Goal: Task Accomplishment & Management: Use online tool/utility

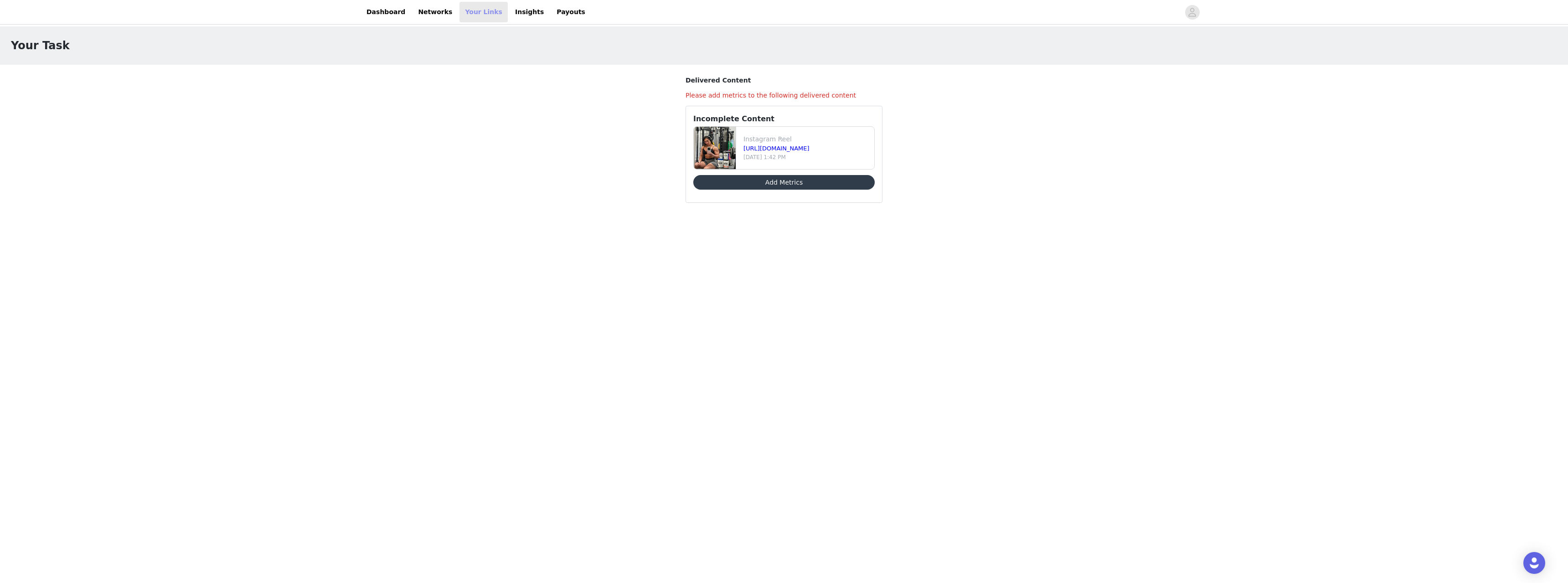
click at [463, 17] on link "Your Links" at bounding box center [483, 12] width 48 height 21
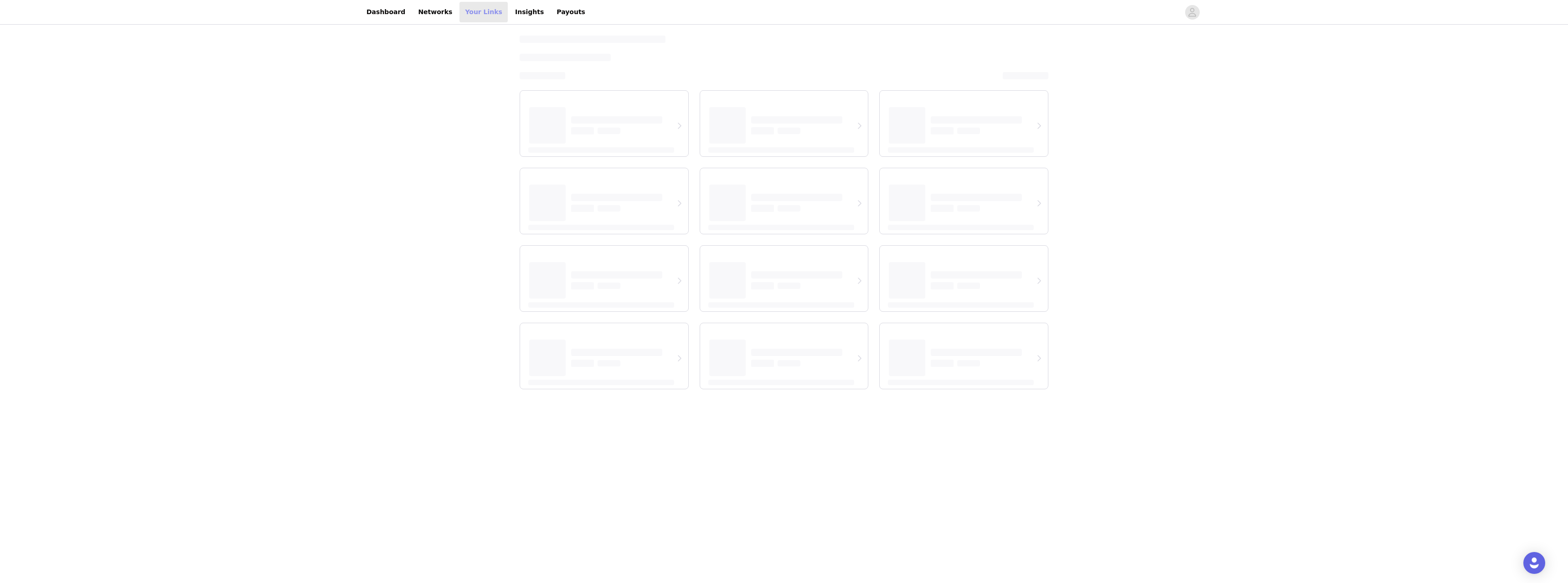
select select "12"
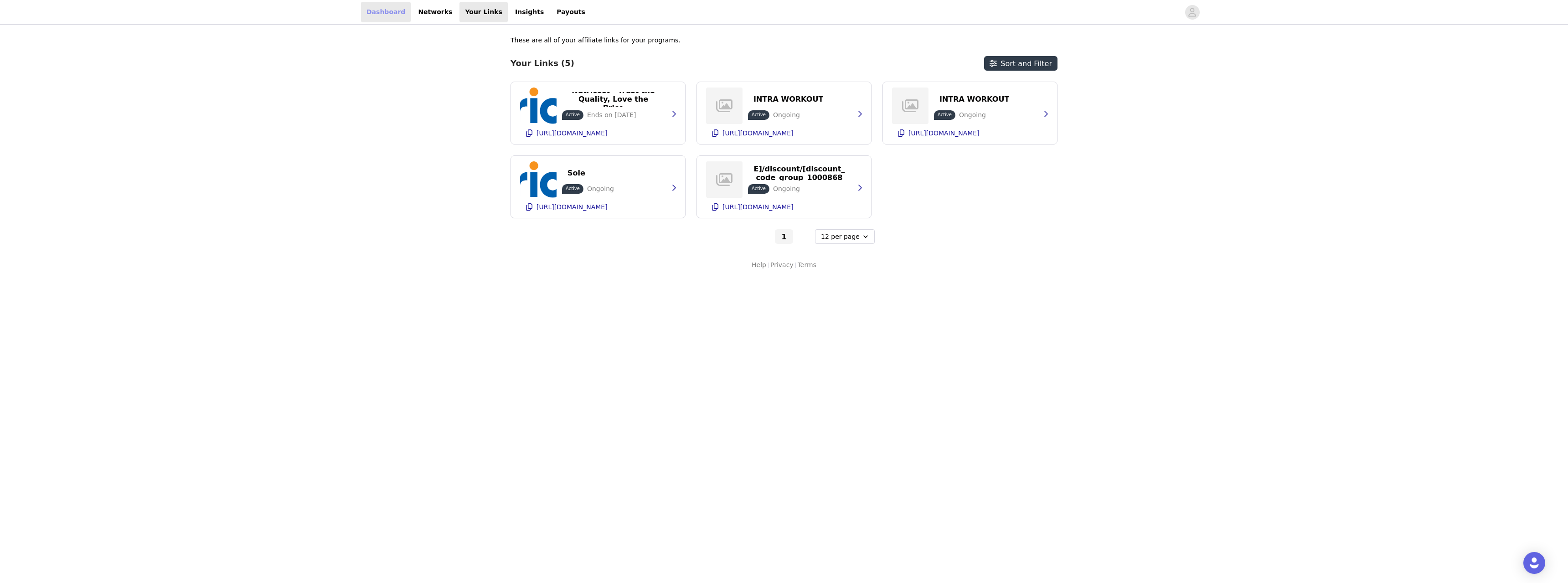
click at [378, 7] on link "Dashboard" at bounding box center [386, 12] width 50 height 21
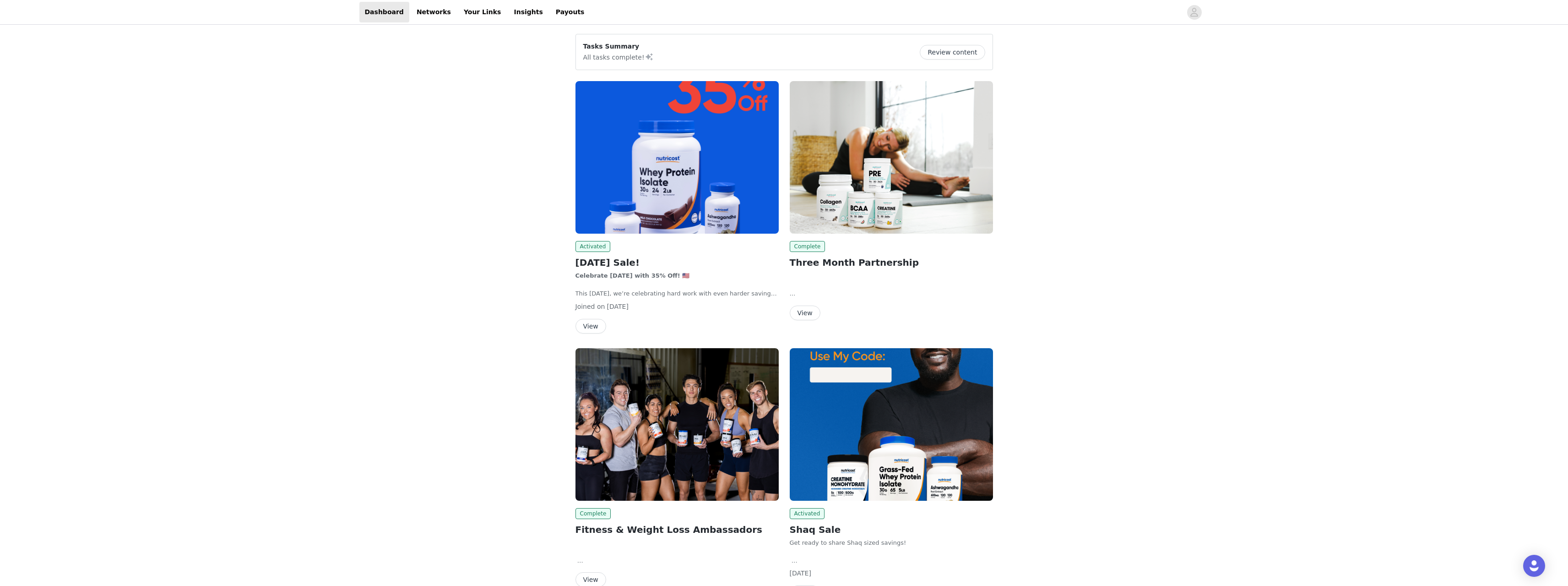
click at [660, 194] on img at bounding box center [677, 158] width 203 height 152
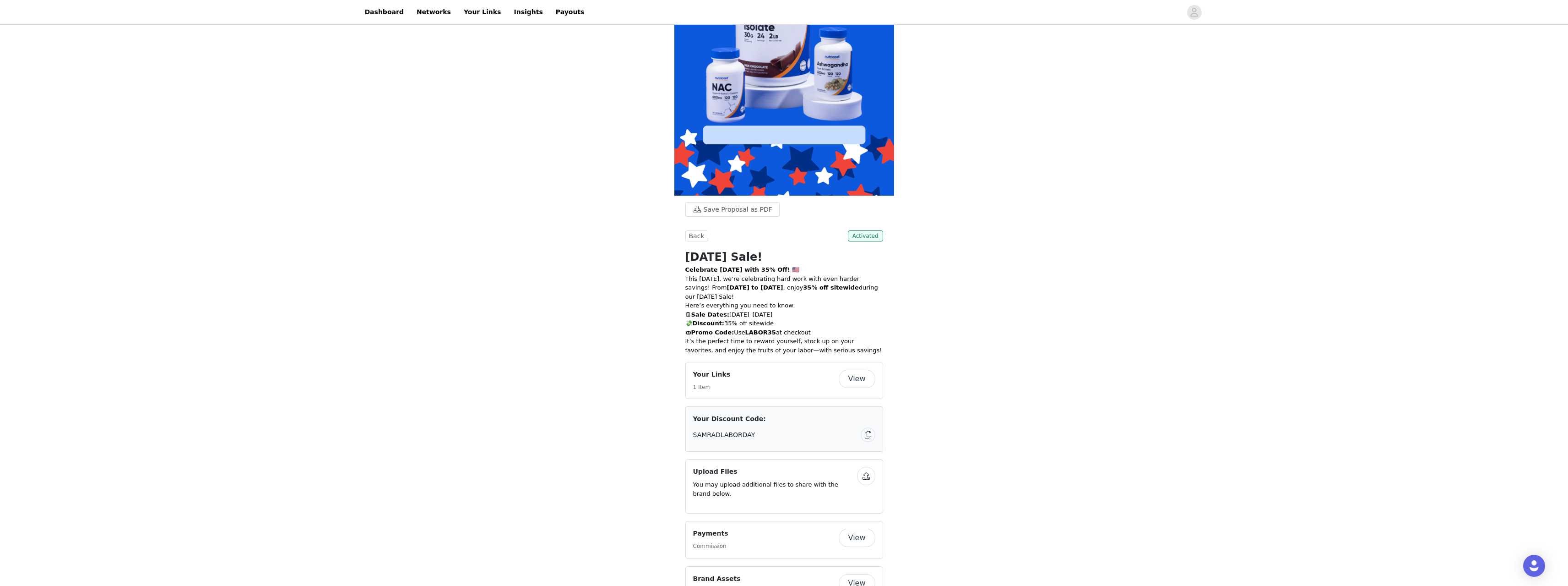
scroll to position [229, 0]
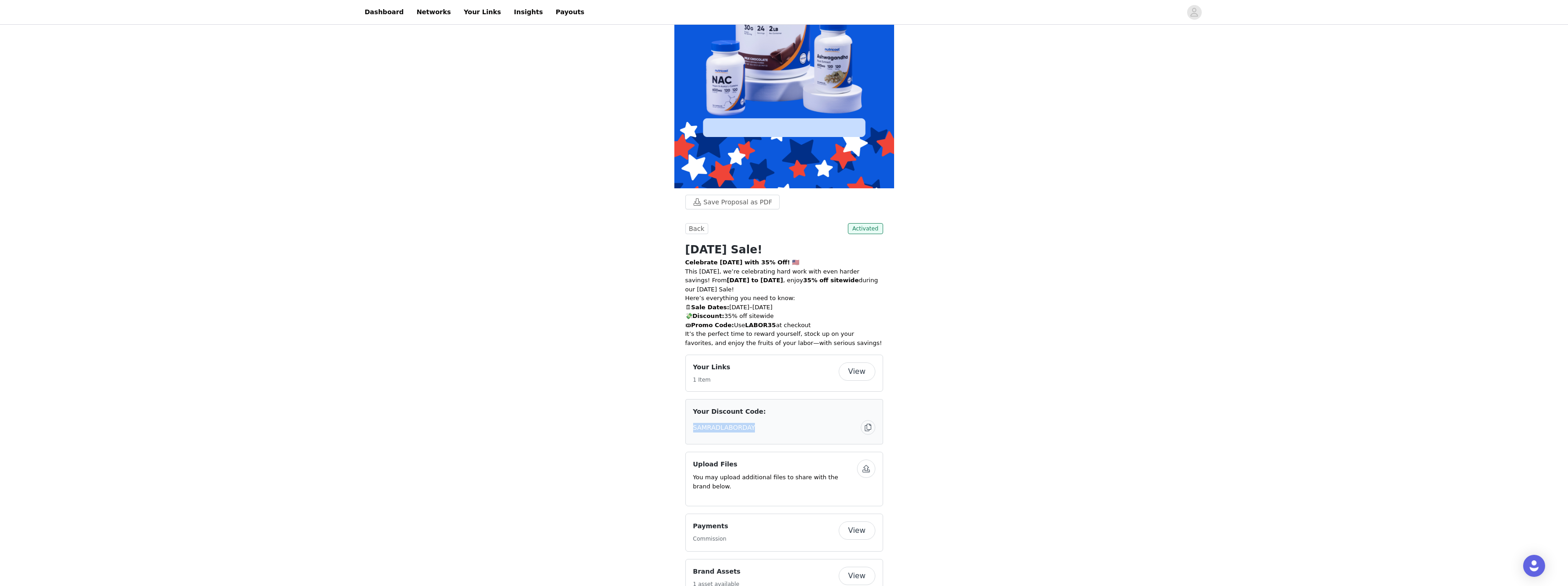
drag, startPoint x: 745, startPoint y: 429, endPoint x: 681, endPoint y: 431, distance: 64.0
click at [681, 431] on section "Save Proposal as PDF Back Activated Labor Day Sale! Celebrate Labor Day with 35…" at bounding box center [784, 502] width 219 height 629
copy span "SAMRADLABORDAY"
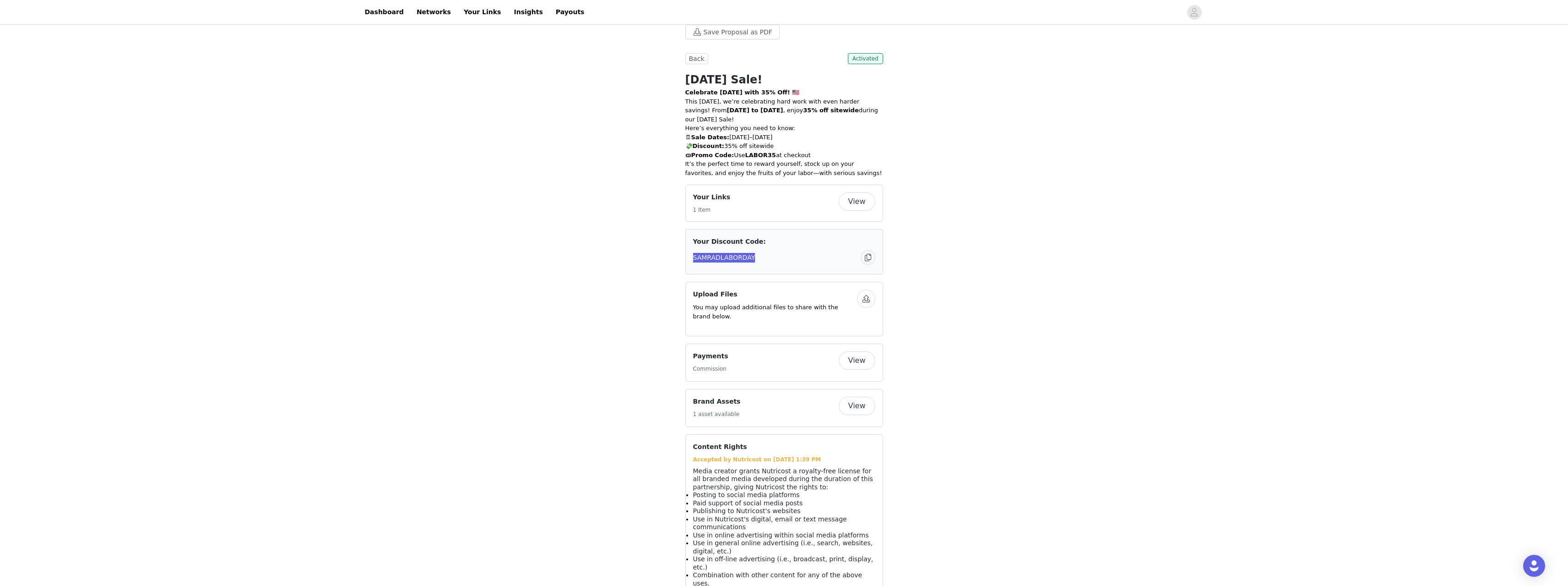
scroll to position [412, 0]
